Goal: Information Seeking & Learning: Understand process/instructions

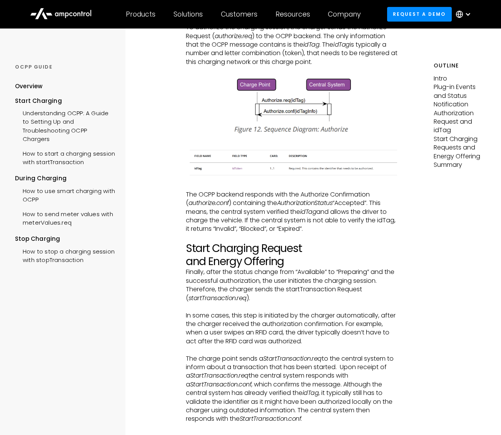
scroll to position [1155, 0]
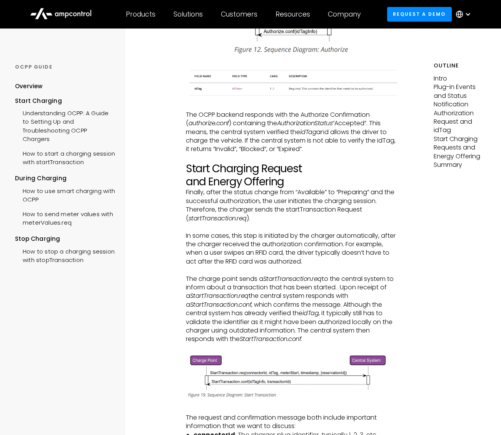
click at [262, 212] on p "Finally, after the status change from “Available” to “Preparing” and the succes…" at bounding box center [292, 205] width 212 height 35
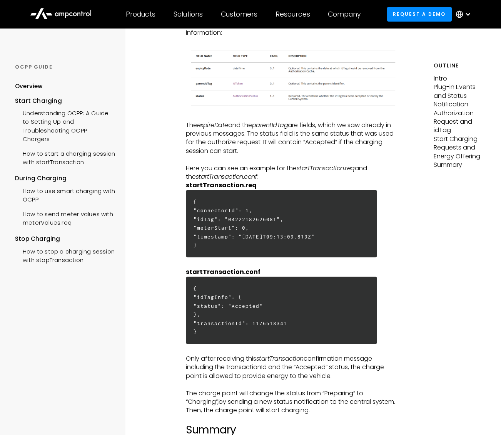
scroll to position [1848, 0]
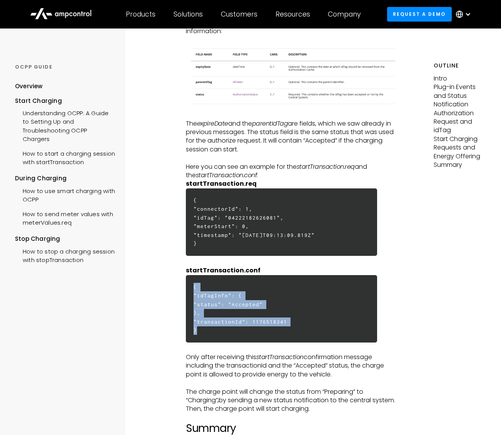
drag, startPoint x: 191, startPoint y: 283, endPoint x: 203, endPoint y: 335, distance: 53.0
click at [203, 335] on h6 "{ "idTagInfo": { "status": "Accepted" }, "transactionId": 1176518341 }" at bounding box center [281, 308] width 191 height 67
click at [217, 334] on h6 "{ "idTagInfo": { "status": "Accepted" }, "transactionId": 1176518341 }" at bounding box center [281, 308] width 191 height 67
drag, startPoint x: 191, startPoint y: 282, endPoint x: 201, endPoint y: 334, distance: 52.9
click at [201, 334] on h6 "{ "idTagInfo": { "status": "Accepted" }, "transactionId": 1176518341 }" at bounding box center [281, 308] width 191 height 67
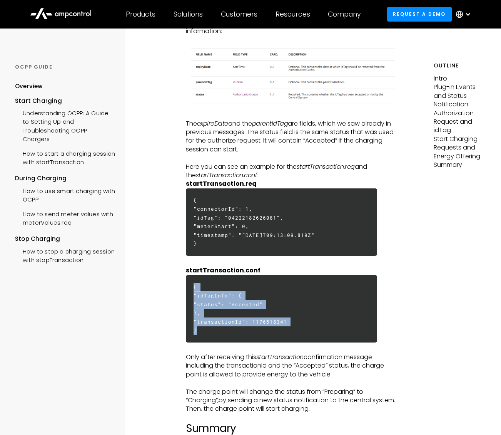
copy h6 "{ "idTagInfo": { "status": "Accepted" }, "transactionId": 1176518341 }"
click at [212, 326] on h6 "{ "idTagInfo": { "status": "Accepted" }, "transactionId": 1176518341 }" at bounding box center [281, 308] width 191 height 67
drag, startPoint x: 194, startPoint y: 307, endPoint x: 188, endPoint y: 286, distance: 21.6
click at [188, 286] on h6 "{ "idTagInfo": { "status": "Accepted" }, "transactionId": 1176518341 }" at bounding box center [281, 308] width 191 height 67
copy h6 "{ "idTagInfo": { "status": "Accepted" }, "transactionId": 1176518341 }"
